Goal: Transaction & Acquisition: Download file/media

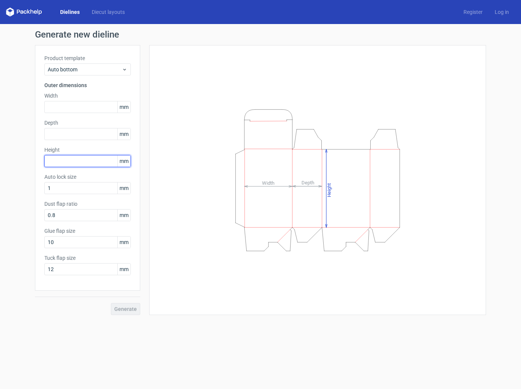
click at [57, 159] on input "text" at bounding box center [87, 161] width 86 height 12
type input "143"
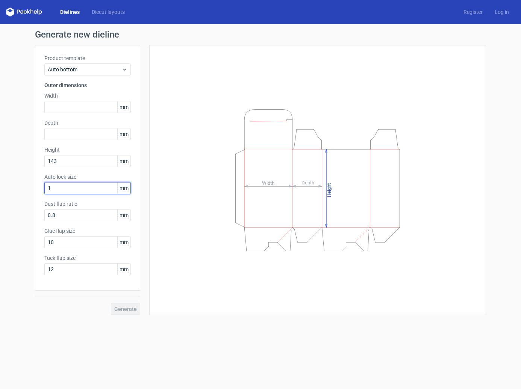
drag, startPoint x: 88, startPoint y: 186, endPoint x: 84, endPoint y: 187, distance: 4.4
click at [88, 186] on input "1" at bounding box center [87, 188] width 86 height 12
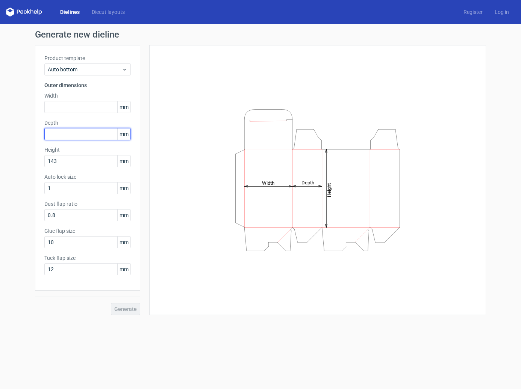
click at [71, 133] on input "text" at bounding box center [87, 134] width 86 height 12
type input "25"
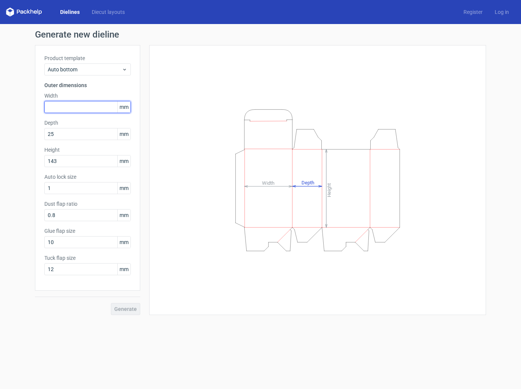
click at [74, 109] on input "text" at bounding box center [87, 107] width 86 height 12
type input "25"
click at [127, 307] on span "Generate" at bounding box center [125, 309] width 23 height 5
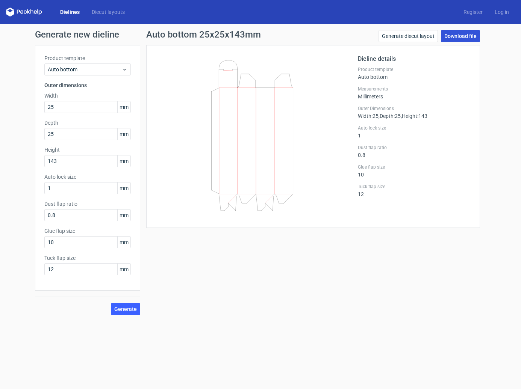
click at [463, 33] on link "Download file" at bounding box center [460, 36] width 39 height 12
drag, startPoint x: 53, startPoint y: 133, endPoint x: 30, endPoint y: 131, distance: 23.0
click at [30, 131] on div "Generate new dieline Product template Auto bottom Outer dimensions Width 25 mm …" at bounding box center [260, 172] width 521 height 297
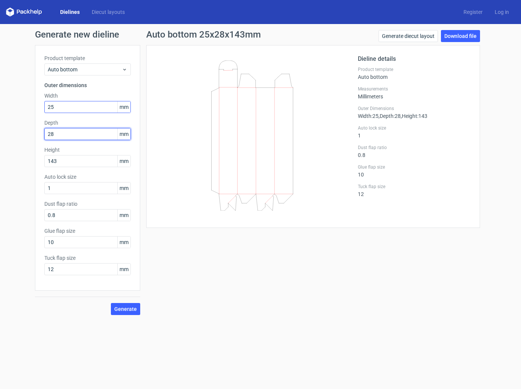
type input "28"
drag, startPoint x: 57, startPoint y: 107, endPoint x: 38, endPoint y: 106, distance: 19.6
click at [38, 106] on div "Product template Auto bottom Outer dimensions Width 25 mm Depth 28 mm Height 14…" at bounding box center [87, 168] width 105 height 246
type input "28"
click at [135, 309] on span "Generate" at bounding box center [125, 309] width 23 height 5
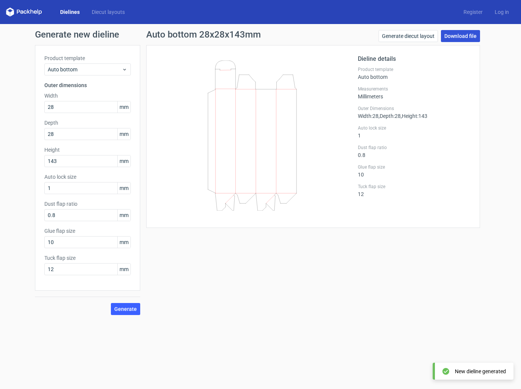
click at [451, 38] on link "Download file" at bounding box center [460, 36] width 39 height 12
